Goal: Information Seeking & Learning: Learn about a topic

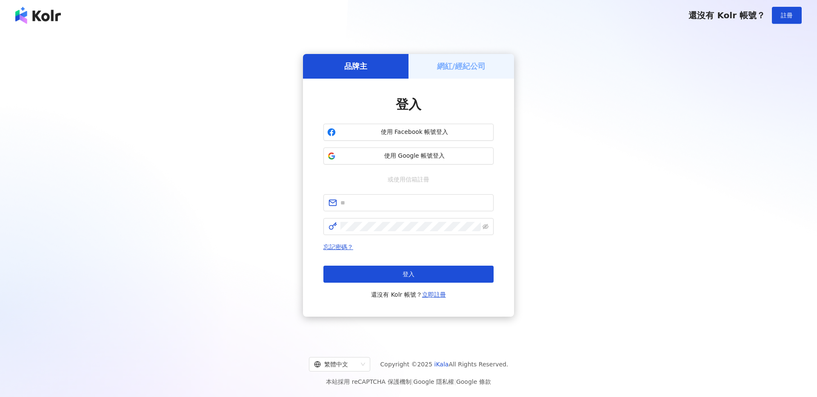
click at [601, 236] on div "品牌主 網紅/經紀公司 登入 使用 Facebook 帳號登入 使用 Google 帳號登入 或使用信箱註冊 忘記密碼？ 登入 還沒有 Kolr 帳號？ 立即…" at bounding box center [408, 185] width 796 height 296
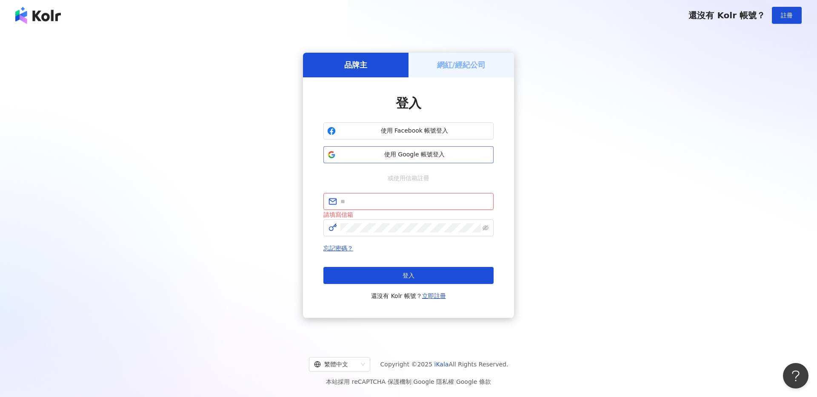
click at [416, 156] on span "使用 Google 帳號登入" at bounding box center [414, 155] width 151 height 9
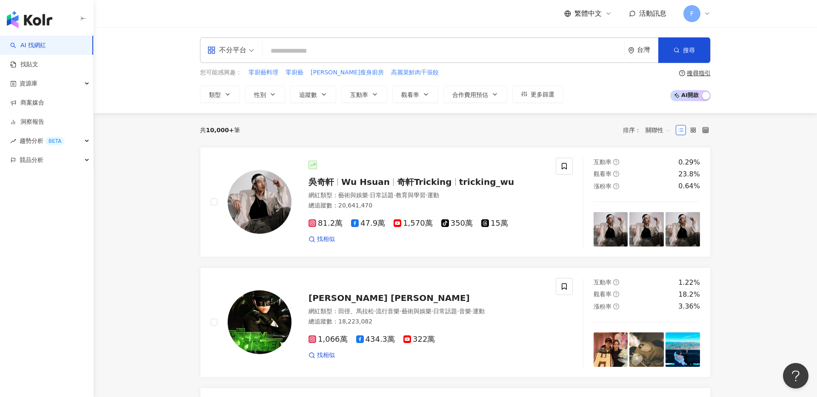
drag, startPoint x: 738, startPoint y: 291, endPoint x: 722, endPoint y: 300, distance: 17.5
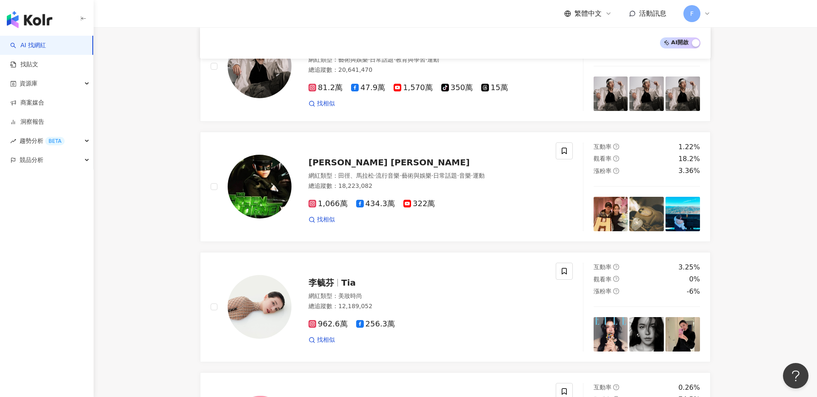
scroll to position [136, 0]
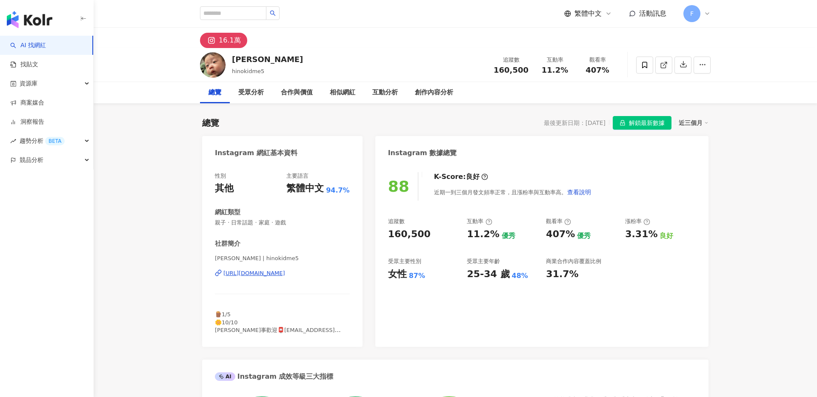
click at [668, 183] on div "88 K-Score : 良好 近期一到三個月發文頻率正常，且漲粉率與互動率高。 查看說明" at bounding box center [542, 186] width 308 height 28
click at [285, 273] on div "https://www.instagram.com/hinokidme5/" at bounding box center [254, 274] width 62 height 8
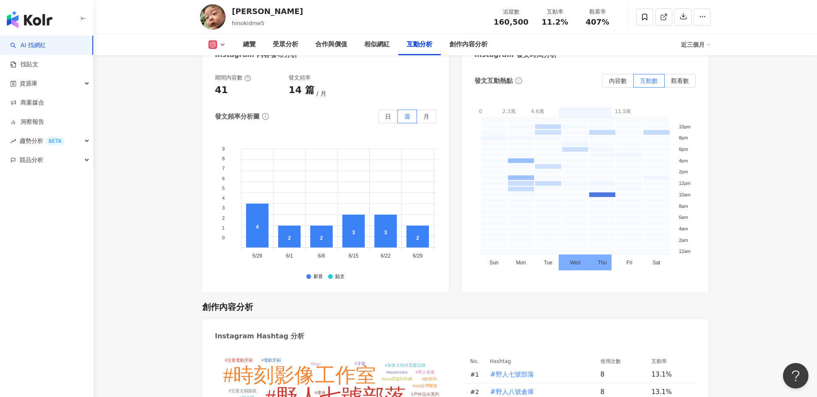
scroll to position [2560, 0]
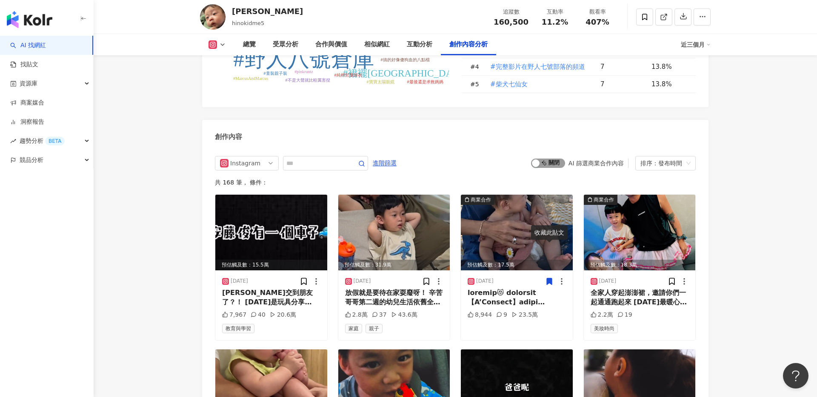
click at [541, 159] on button "啟動 關閉" at bounding box center [548, 163] width 34 height 9
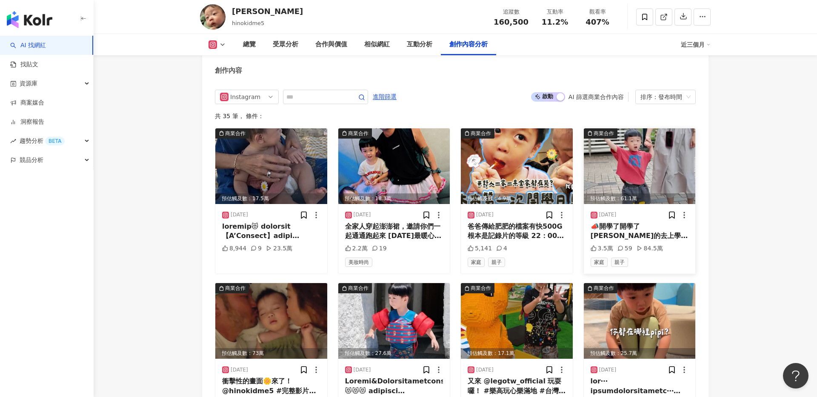
scroll to position [2618, 0]
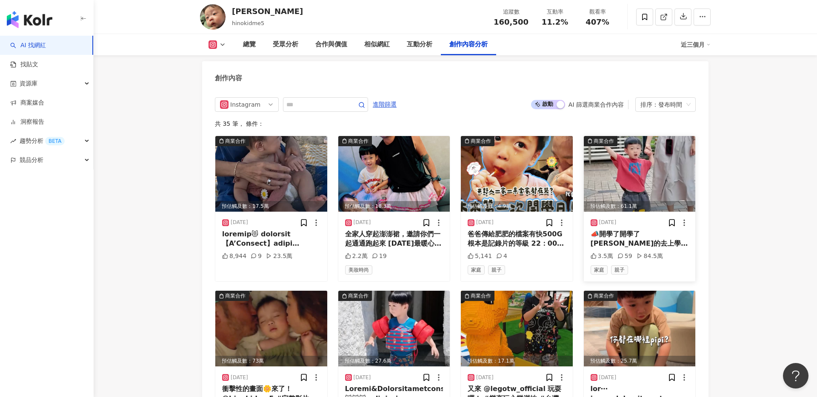
click at [633, 146] on img at bounding box center [640, 174] width 112 height 76
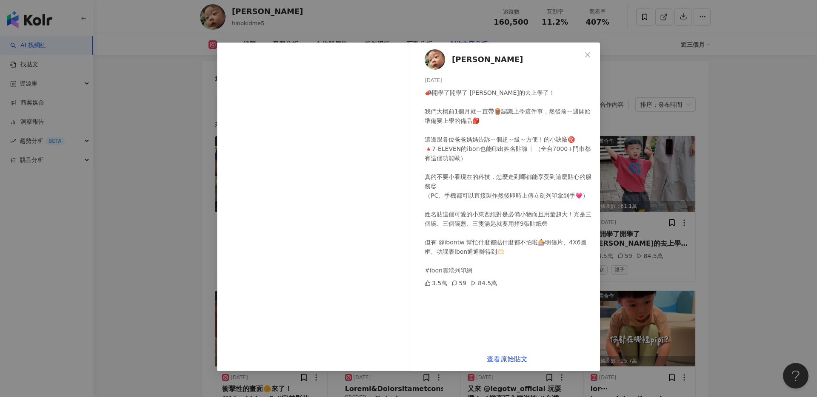
click at [751, 211] on div "木木 2025/8/4 📣開學了開學了 木木真的去上學了！ 我們大概前1個月就ㄧ直帶🪵認識上學這件事，然後前ㄧ週開始準備要上學的備品🎒 這邊跟各位爸爸媽媽告訴…" at bounding box center [408, 198] width 817 height 397
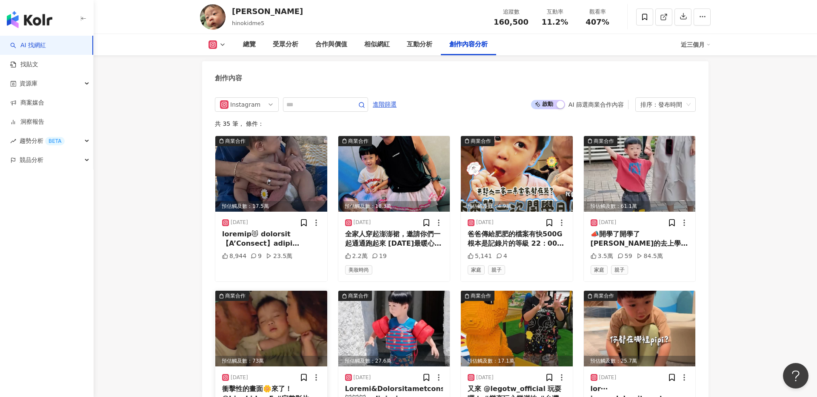
click at [299, 291] on img at bounding box center [271, 329] width 112 height 76
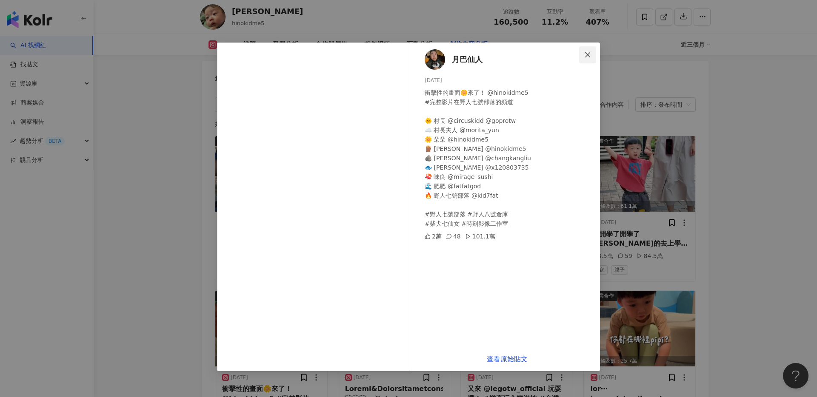
click at [586, 54] on icon "close" at bounding box center [587, 54] width 7 height 7
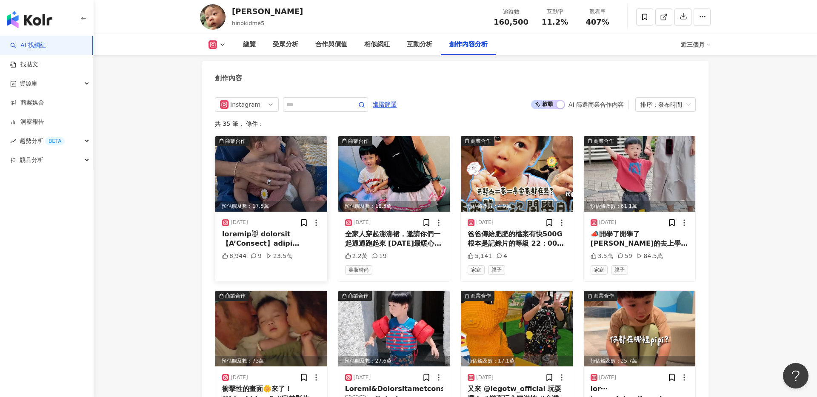
click at [302, 146] on img at bounding box center [271, 174] width 112 height 76
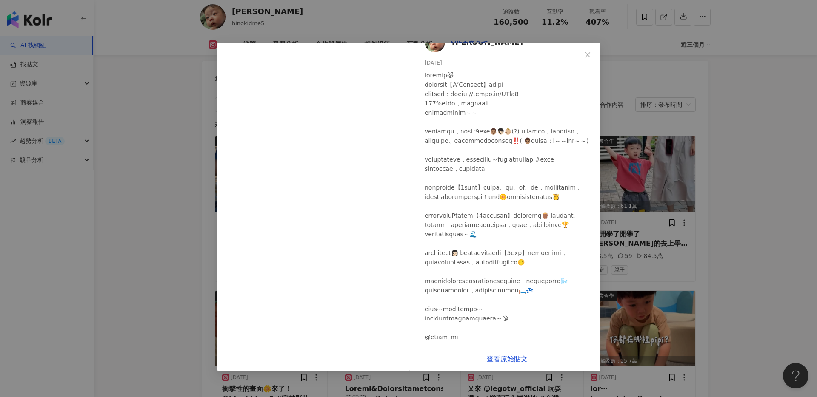
scroll to position [35, 0]
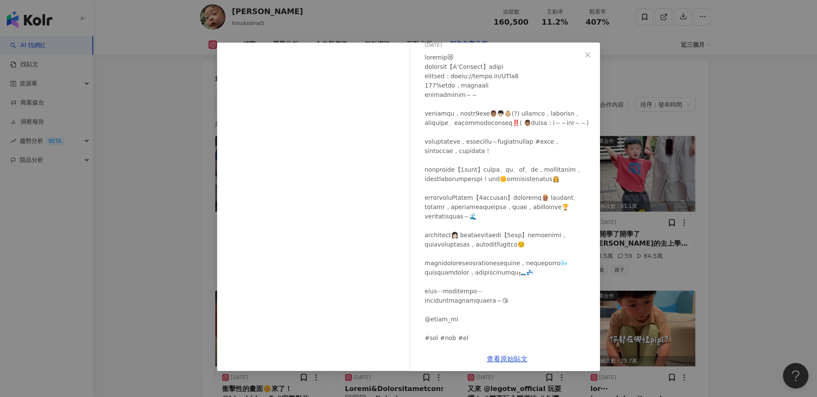
click at [600, 185] on div "木木 2025/8/13 8,944 9 23.5萬 查看原始貼文" at bounding box center [408, 198] width 817 height 397
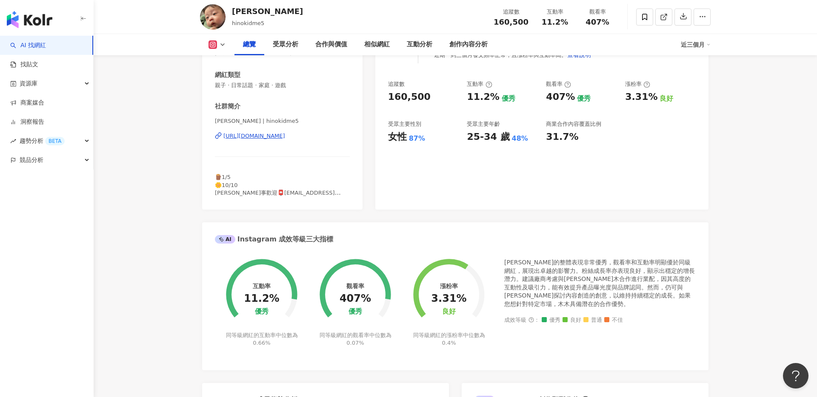
scroll to position [0, 0]
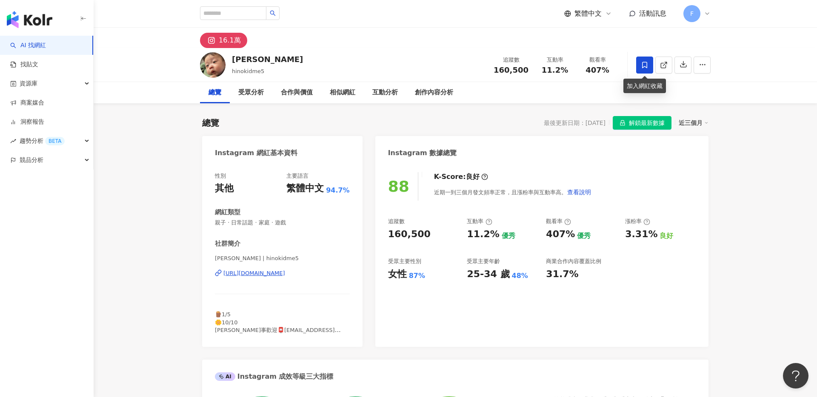
click at [648, 60] on span at bounding box center [644, 65] width 17 height 17
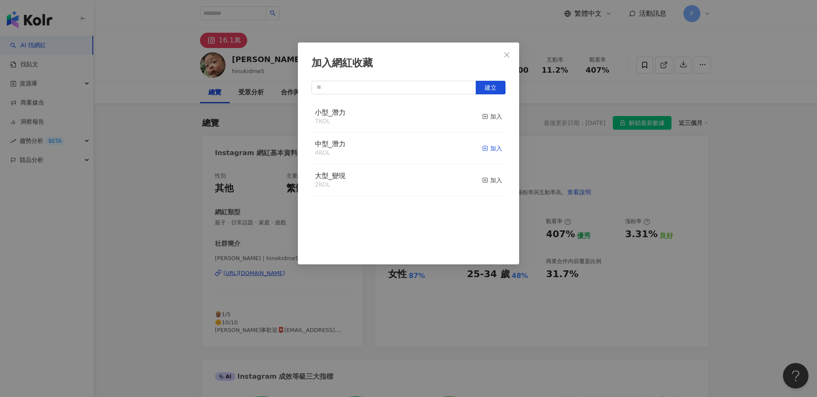
click at [493, 149] on div "加入" at bounding box center [492, 148] width 20 height 9
